Goal: Task Accomplishment & Management: Complete application form

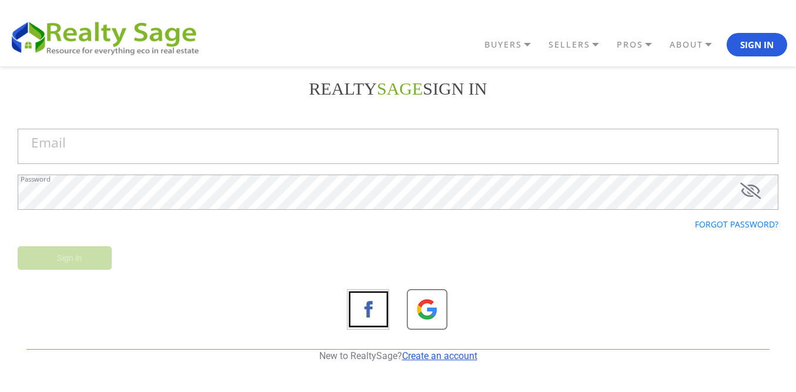
click at [421, 353] on link "Create an account" at bounding box center [439, 355] width 75 height 11
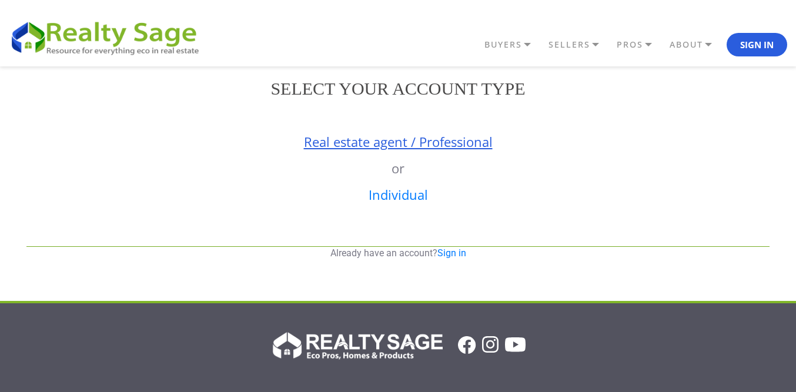
click at [405, 139] on link "Real estate agent / Professional" at bounding box center [398, 142] width 189 height 18
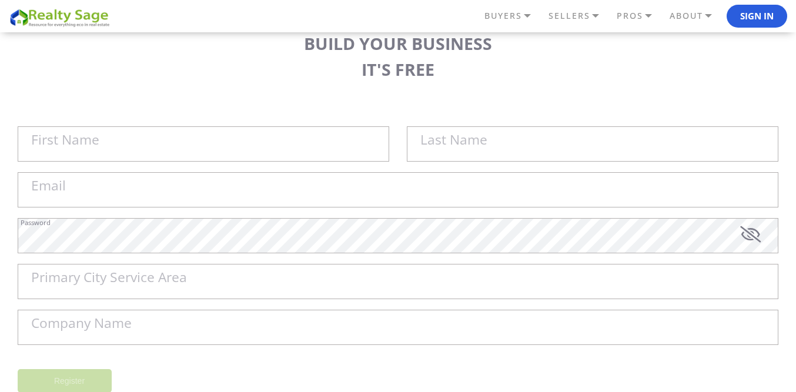
scroll to position [118, 0]
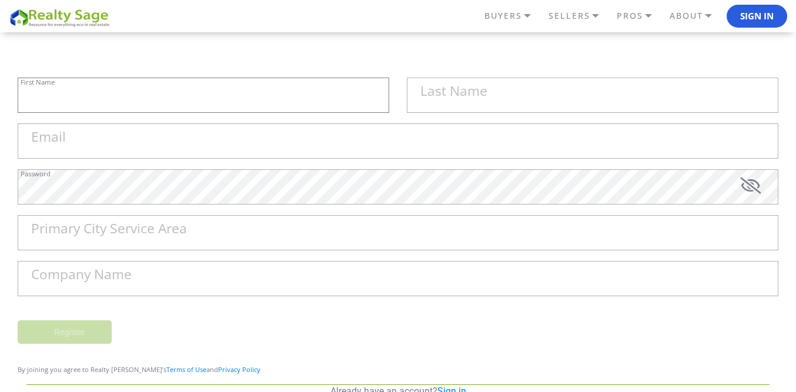
click at [123, 103] on input "First Name" at bounding box center [204, 95] width 372 height 35
paste input "Sell My House Fast [GEOGRAPHIC_DATA] | As Is Cash Home Buyers Centennial"
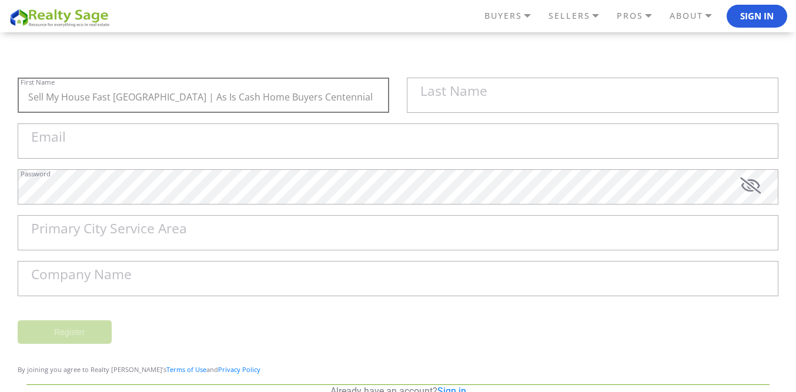
click at [159, 96] on input "Sell My House Fast [GEOGRAPHIC_DATA] | As Is Cash Home Buyers Centennial" at bounding box center [204, 95] width 372 height 35
drag, startPoint x: 159, startPoint y: 96, endPoint x: 317, endPoint y: 114, distance: 159.2
click at [161, 96] on input "Sell My House Fast [GEOGRAPHIC_DATA] | As Is Cash Home Buyers Centennial" at bounding box center [204, 95] width 372 height 35
click at [322, 114] on div "Sell My House Fast [GEOGRAPHIC_DATA] | As Is Cash Home Buyers Centennial First …" at bounding box center [204, 101] width 372 height 46
type input "Sell My House Fast [GEOGRAPHIC_DATA] |"
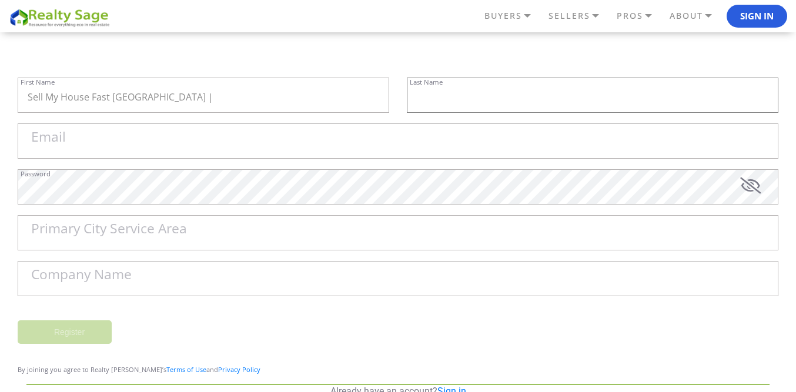
paste input "As Is Cash Home Buyers Centennial"
type input "As Is Cash Home Buyers Centennial"
paste input "[EMAIL_ADDRESS][DOMAIN_NAME]"
type input "[EMAIL_ADDRESS][DOMAIN_NAME]"
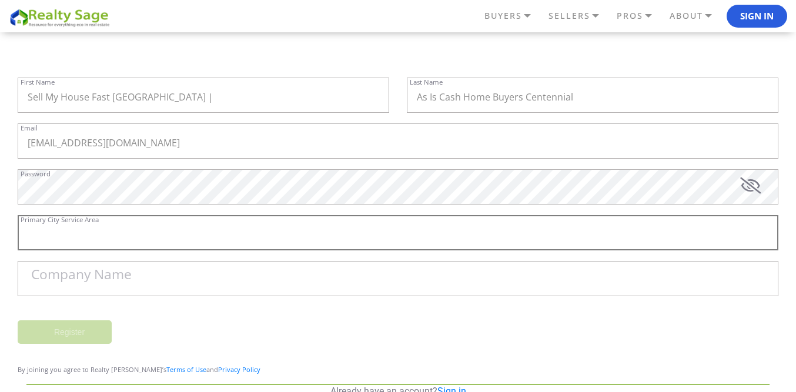
paste input "[GEOGRAPHIC_DATA]"
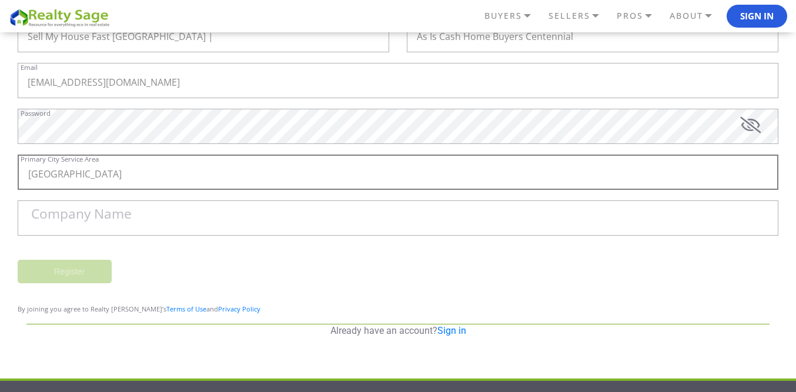
scroll to position [176, 0]
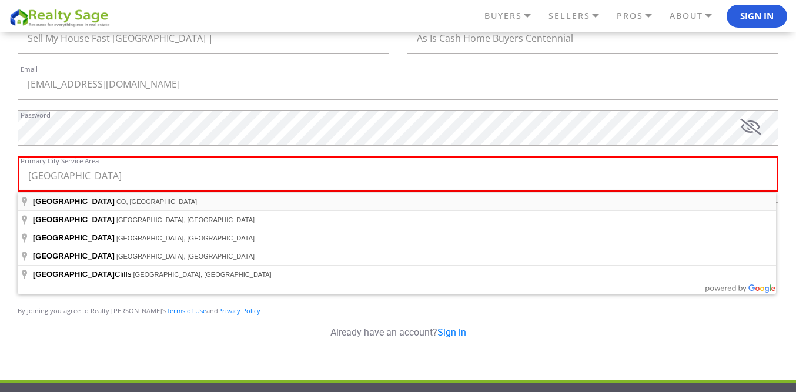
type input "[GEOGRAPHIC_DATA], [GEOGRAPHIC_DATA], [GEOGRAPHIC_DATA]"
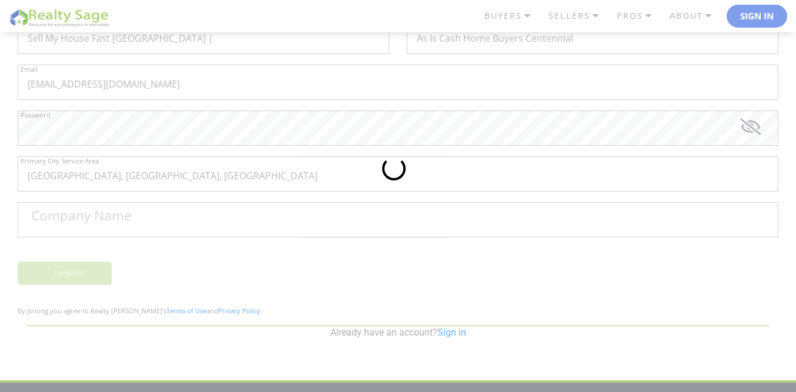
click at [91, 217] on div at bounding box center [398, 196] width 796 height 392
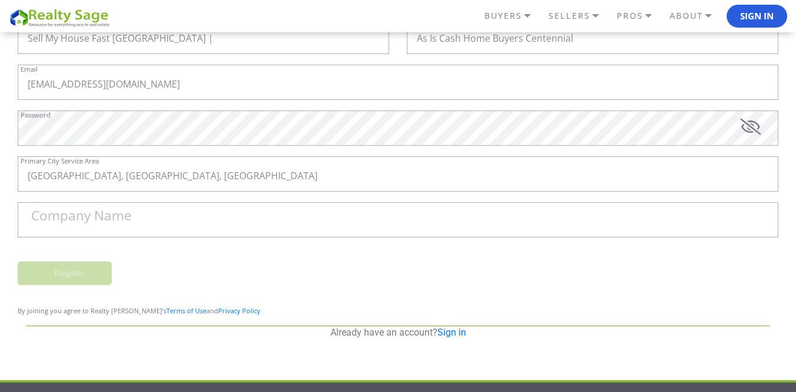
click at [131, 211] on label "Company Name" at bounding box center [81, 216] width 101 height 14
click at [131, 211] on input "Company Name" at bounding box center [398, 219] width 761 height 35
paste input "Sell My House Fast [GEOGRAPHIC_DATA] | As Is Cash Home Buyers Centennial"
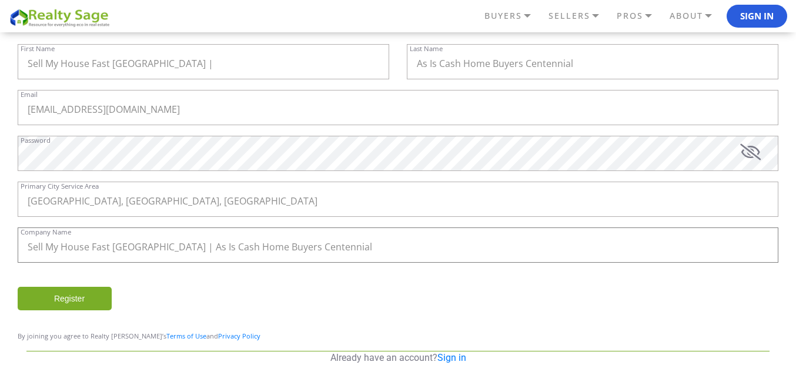
scroll to position [148, 0]
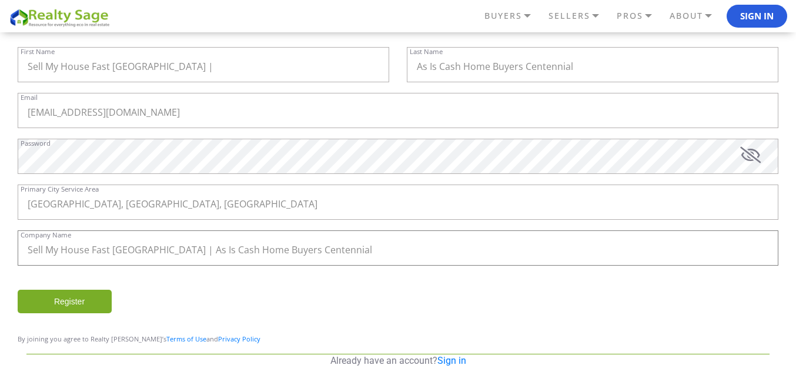
type input "Sell My House Fast [GEOGRAPHIC_DATA] | As Is Cash Home Buyers Centennial"
click at [89, 302] on input "Register" at bounding box center [65, 302] width 94 height 24
